Goal: Transaction & Acquisition: Purchase product/service

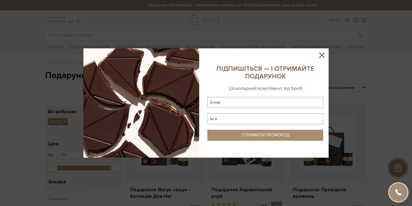
click at [322, 56] on icon at bounding box center [321, 54] width 9 height 9
